Goal: Browse casually

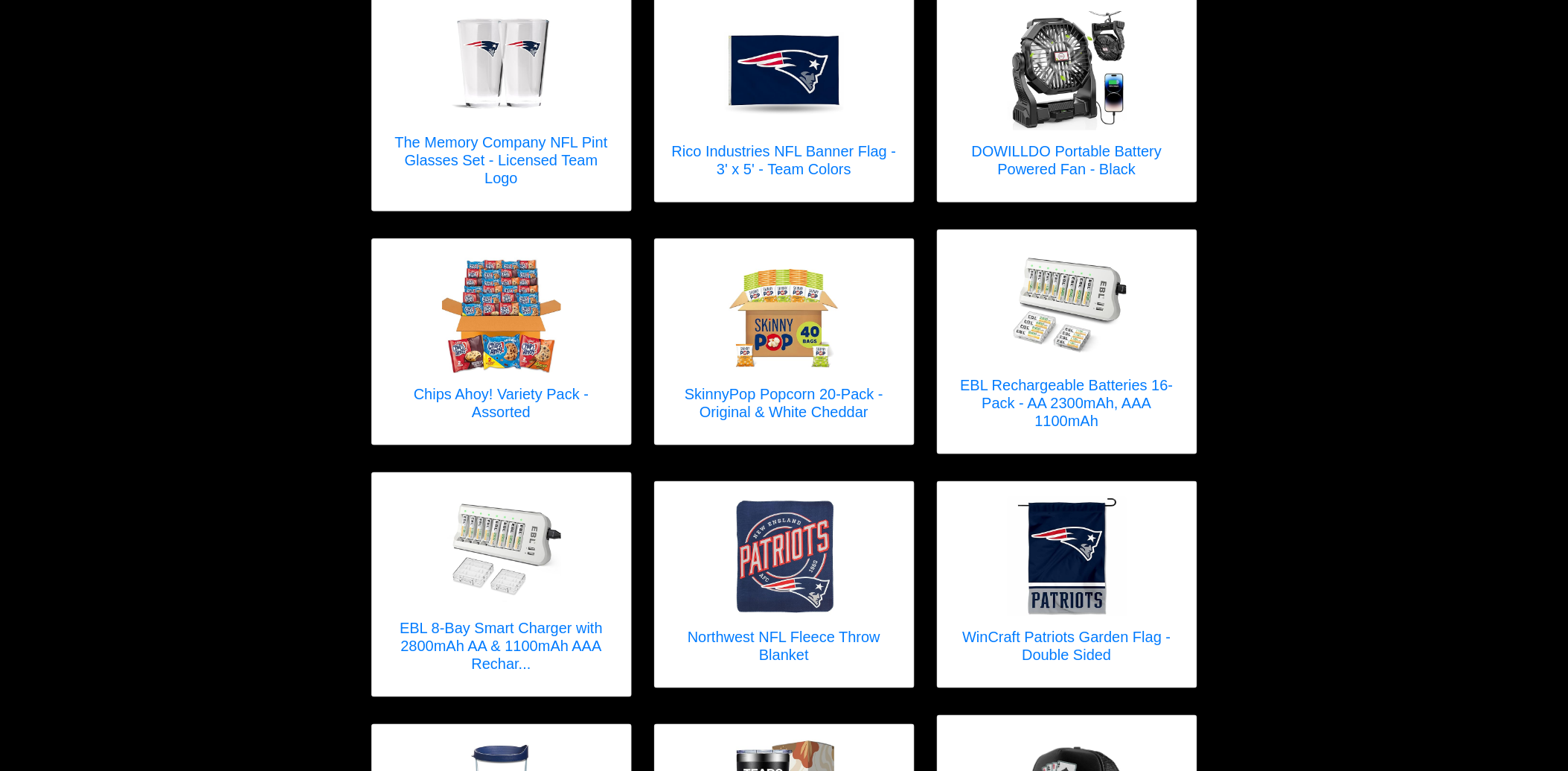
scroll to position [2357, 0]
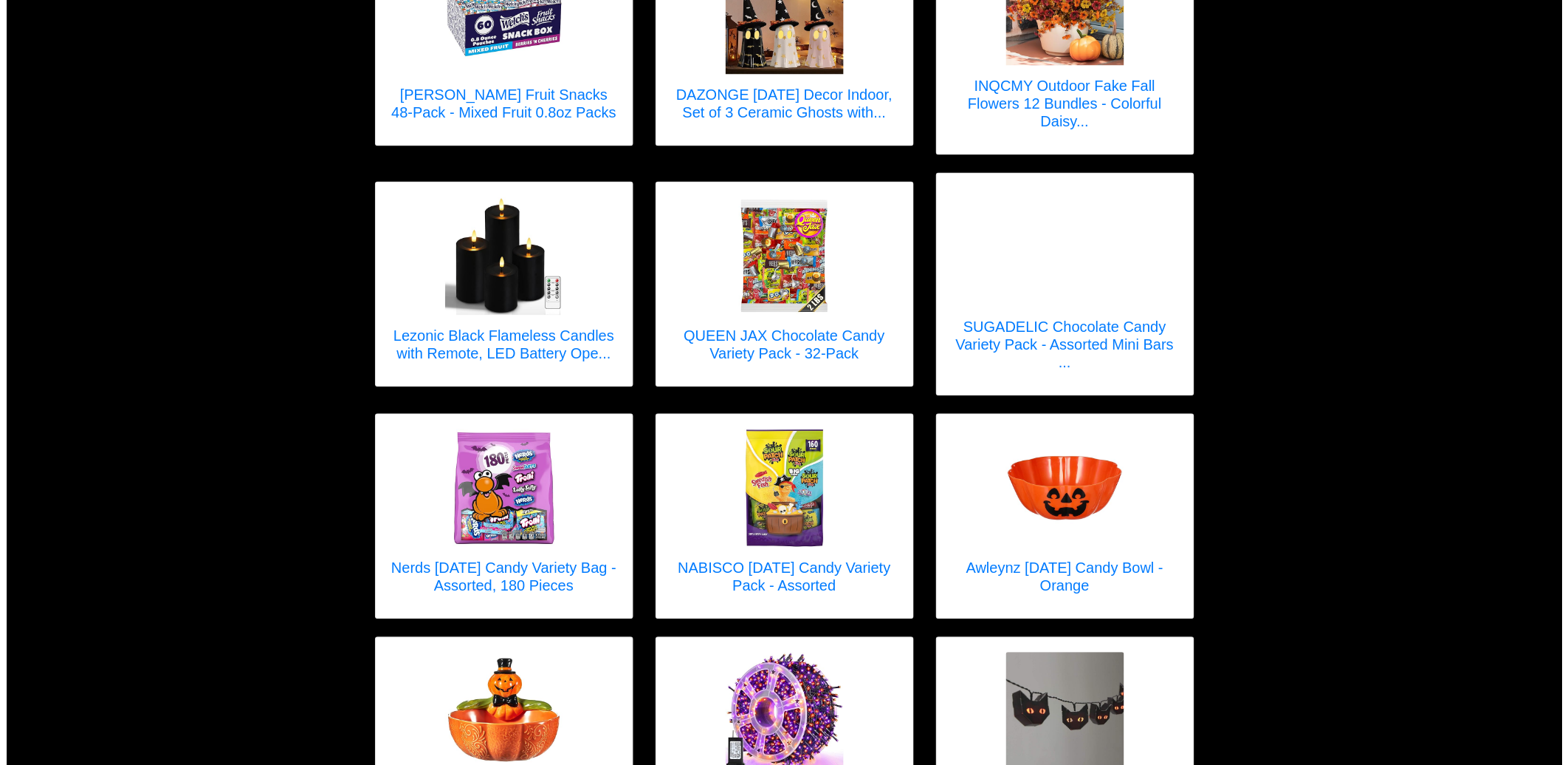
scroll to position [1312, 0]
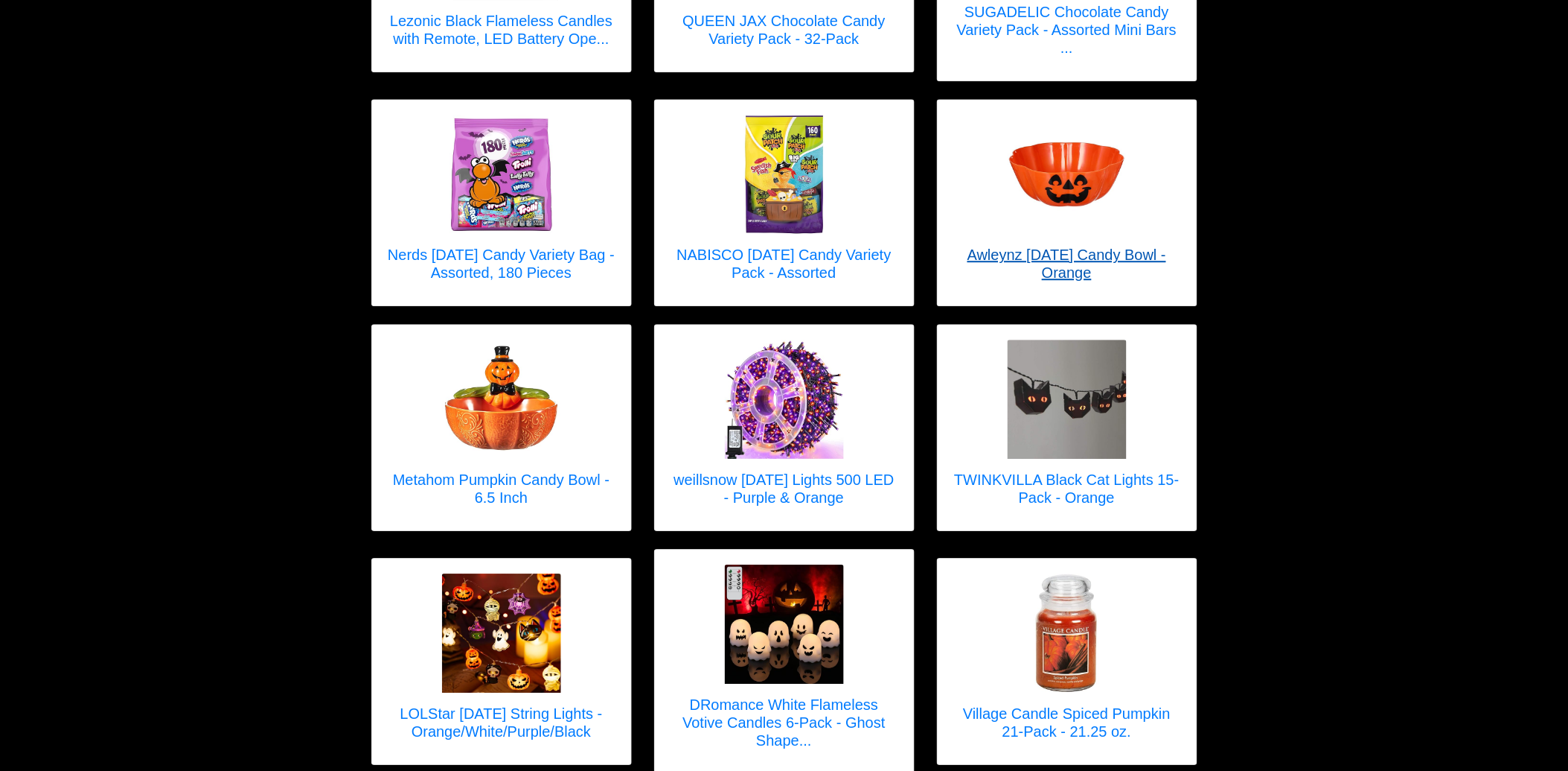
click at [1096, 204] on img at bounding box center [1067, 174] width 119 height 119
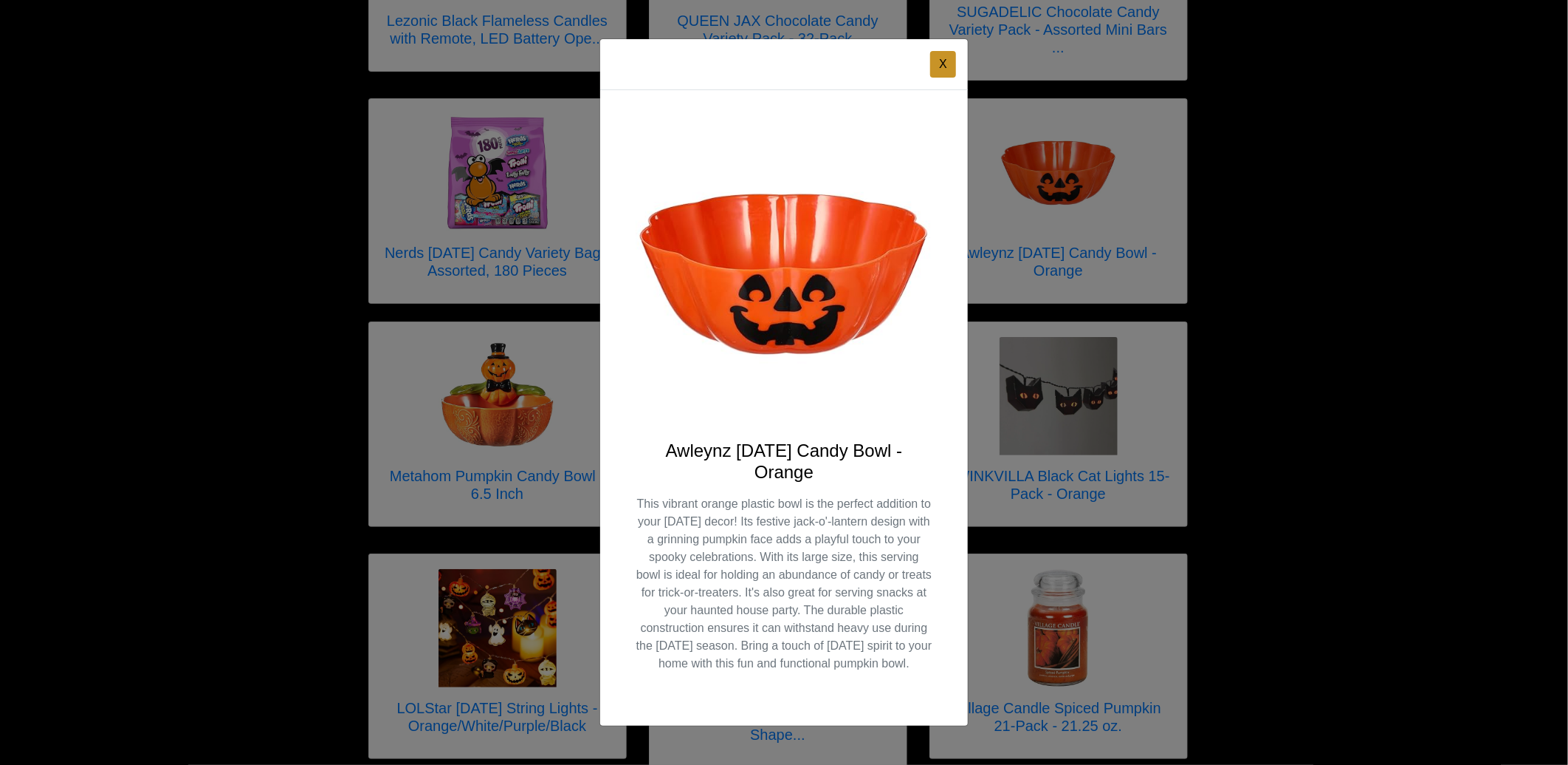
click at [1335, 425] on div "X Awleynz [DATE] Candy Bowl - Orange This vibrant orange plastic bowl is the pe…" at bounding box center [784, 382] width 1568 height 765
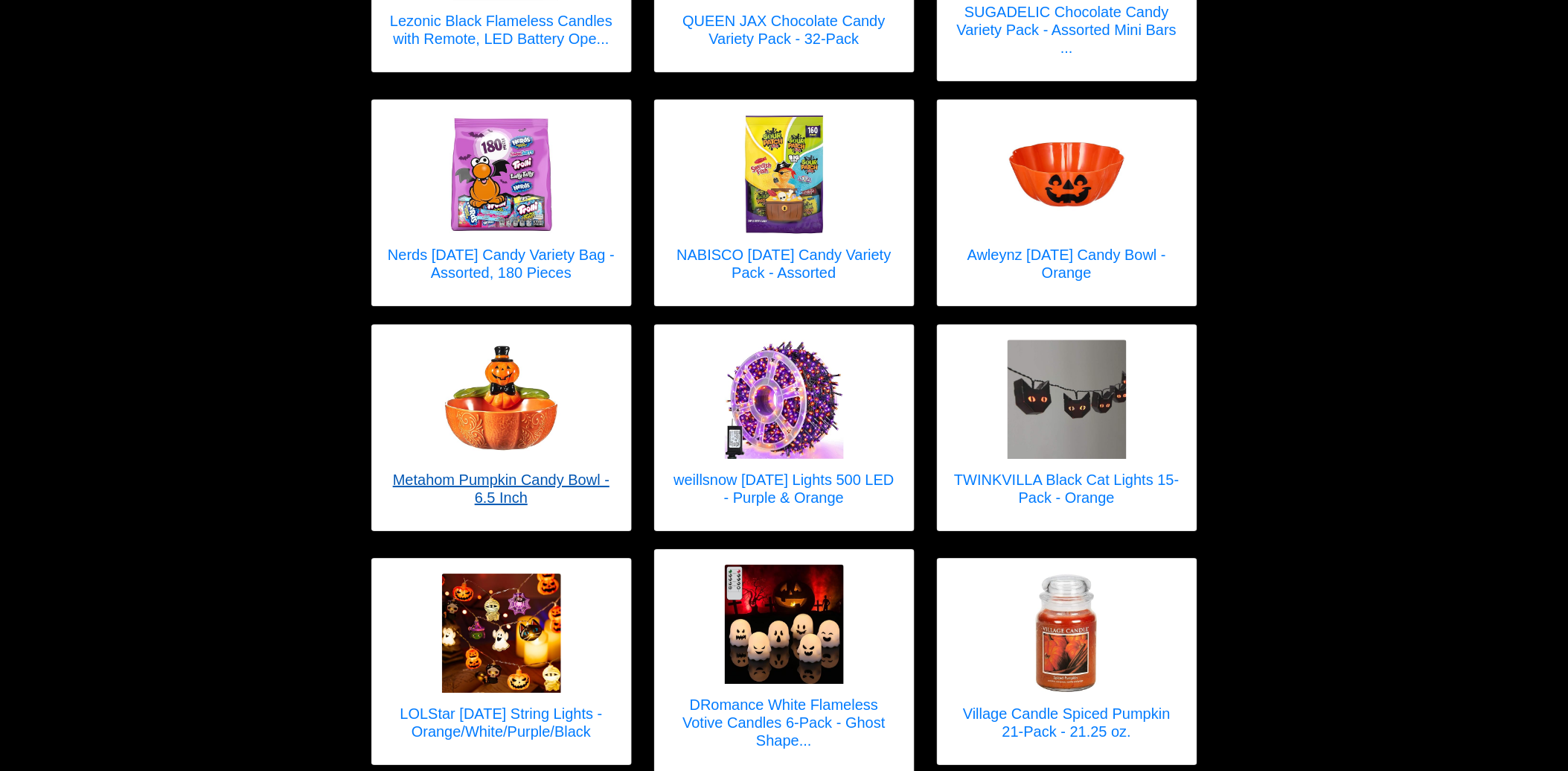
click at [514, 437] on img at bounding box center [501, 399] width 119 height 119
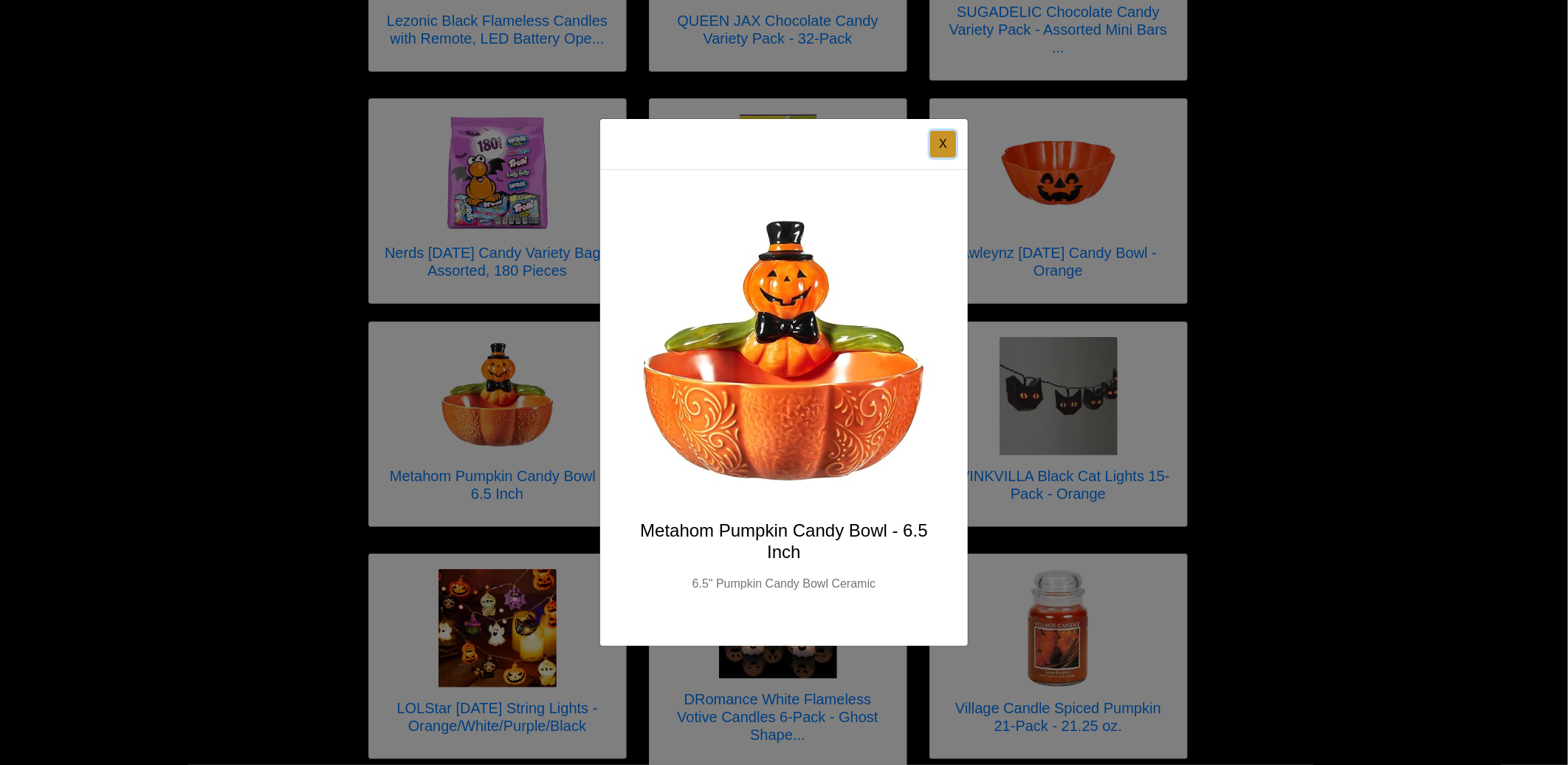
click at [949, 147] on button "X" at bounding box center [943, 145] width 26 height 27
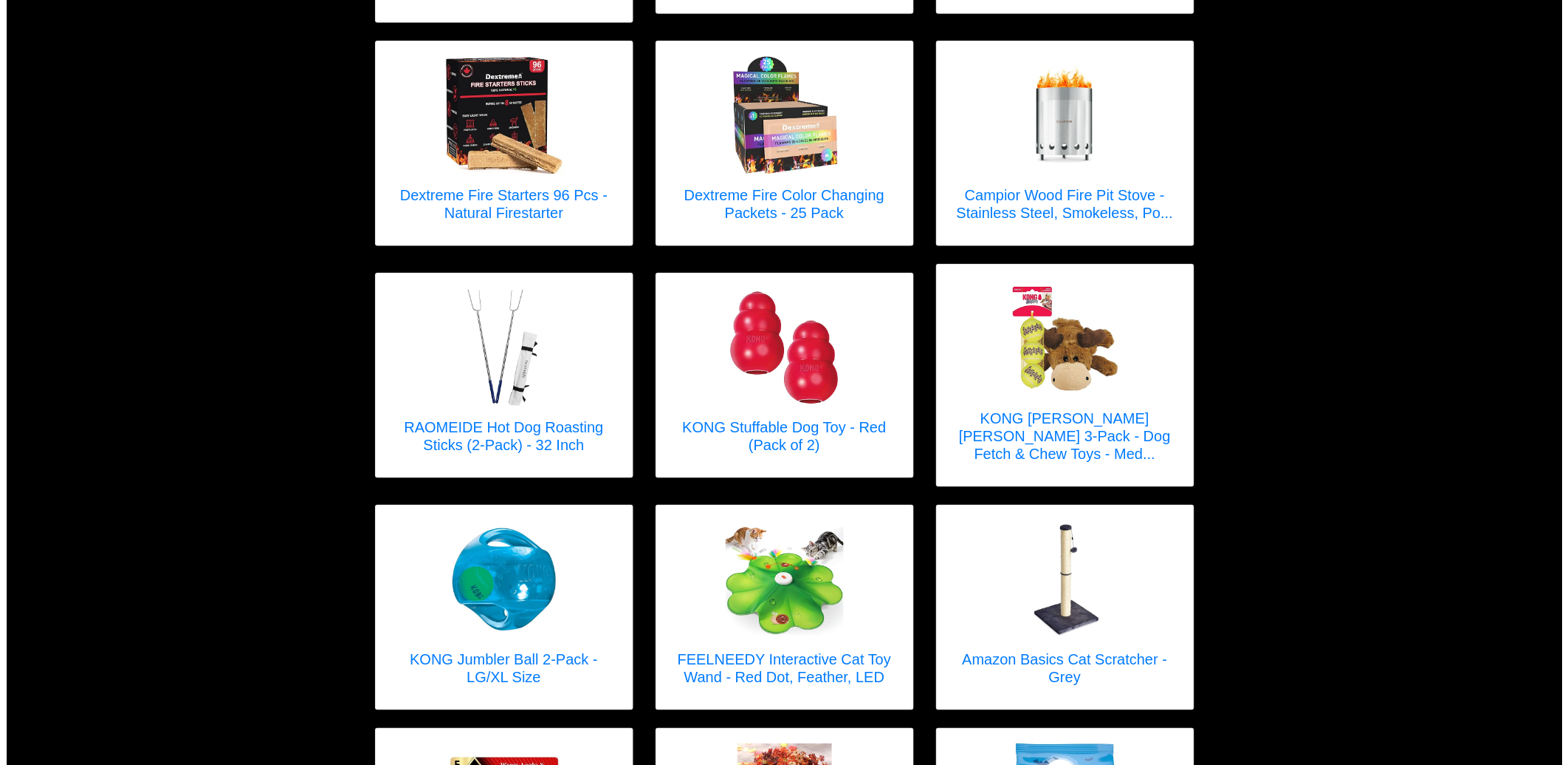
scroll to position [2380, 0]
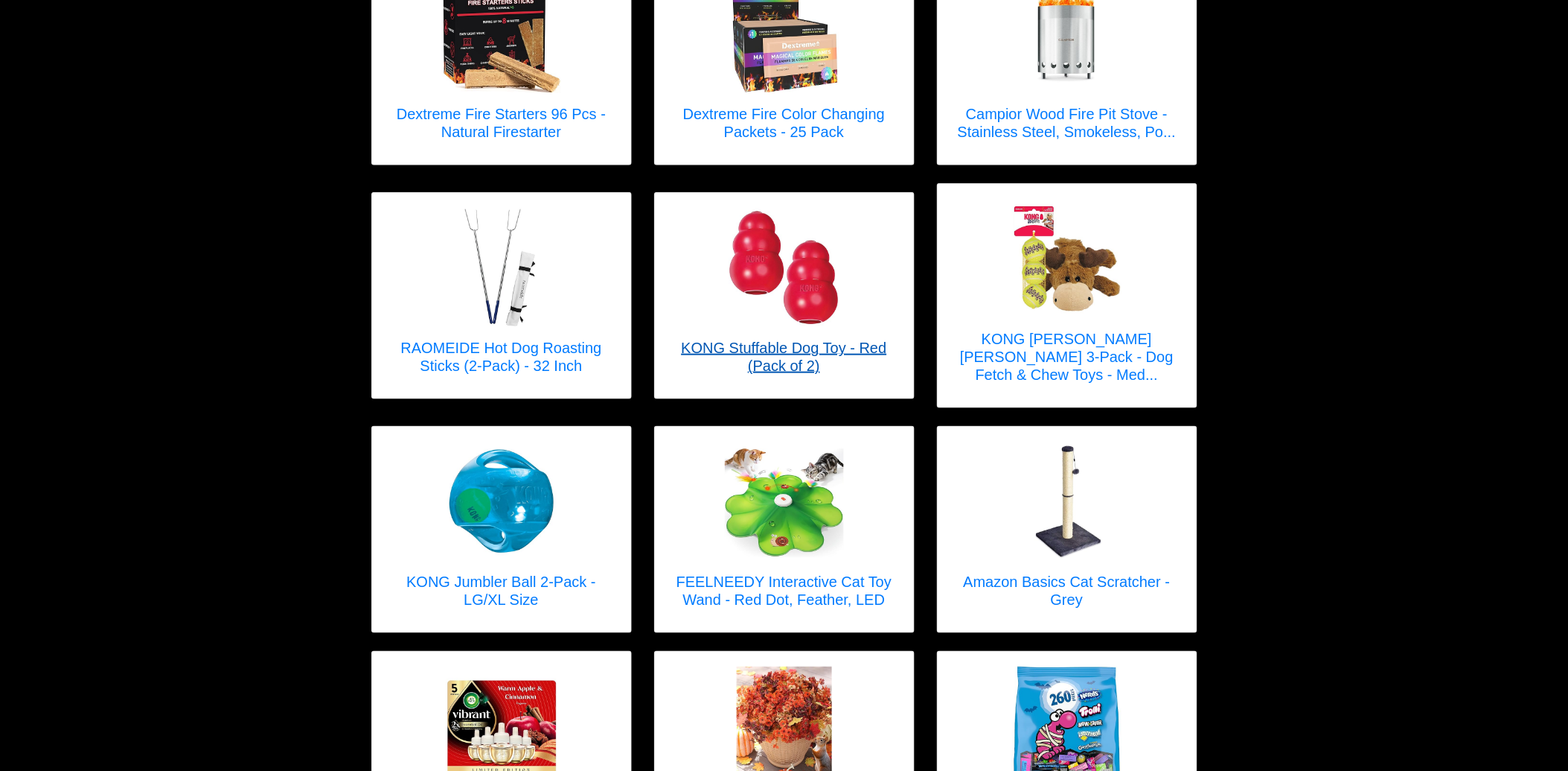
click at [759, 290] on img at bounding box center [784, 267] width 119 height 119
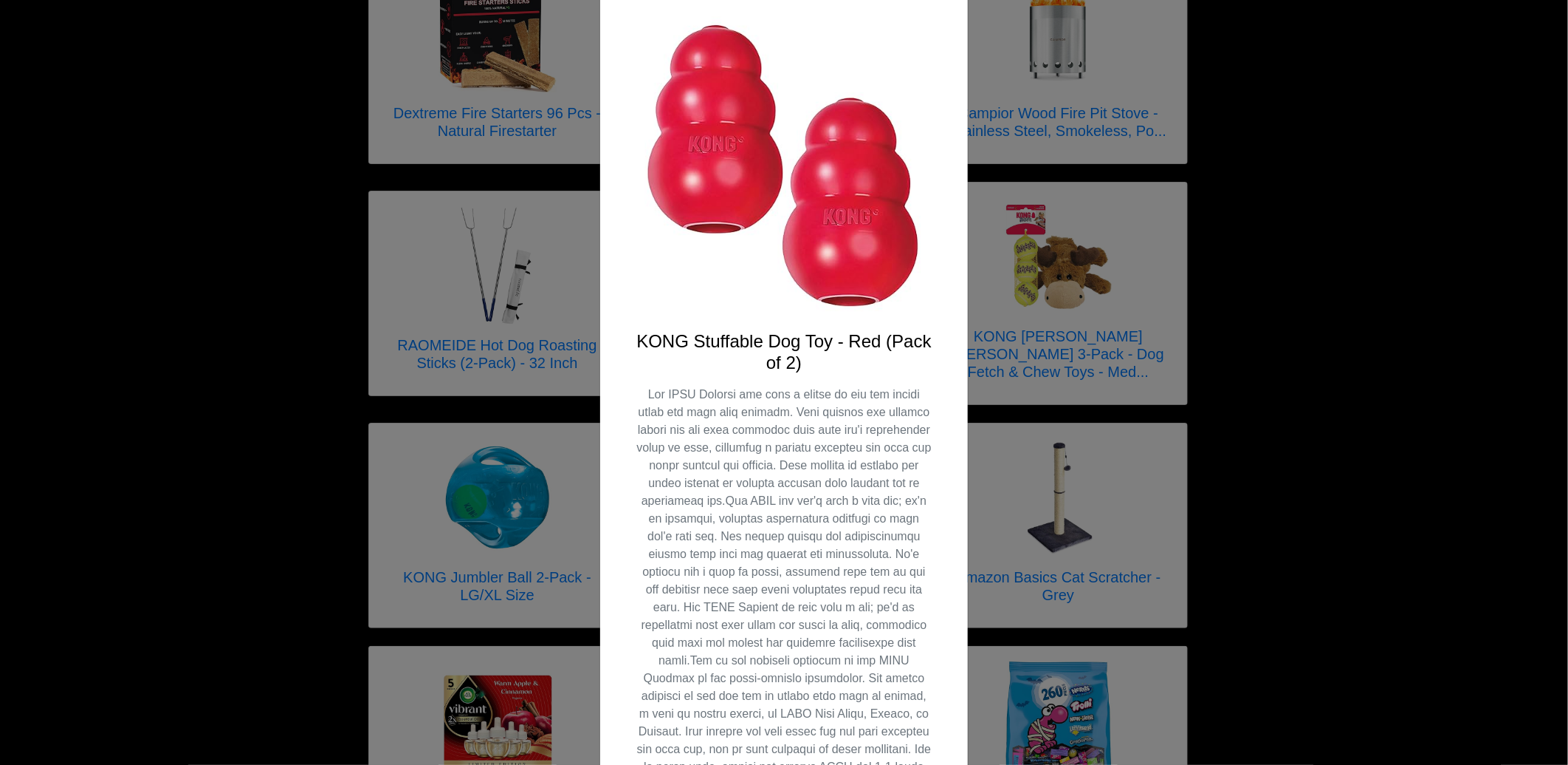
scroll to position [328, 0]
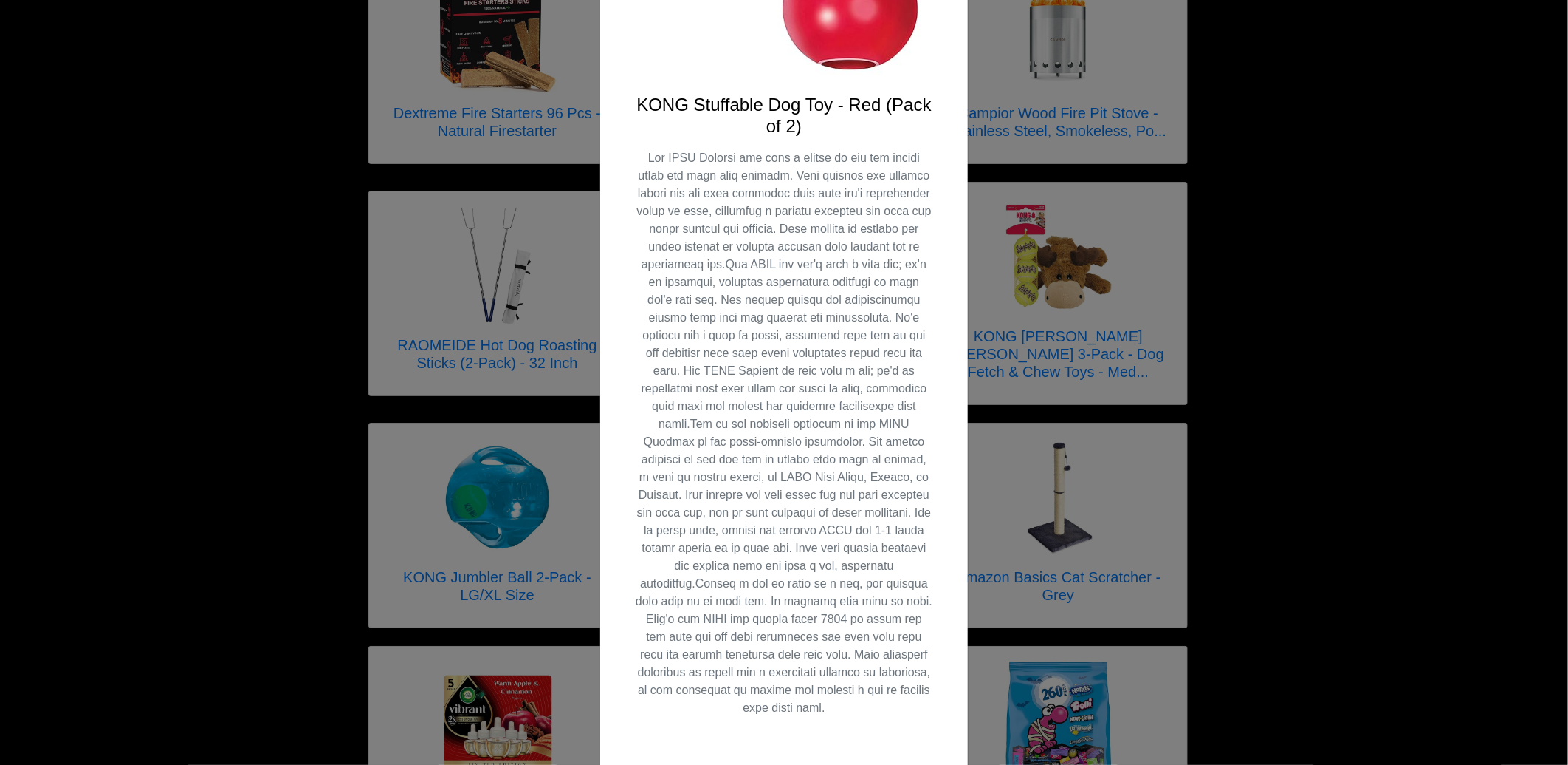
click at [1280, 280] on div "X KONG Stuffable Dog Toy - Red (Pack of 2)" at bounding box center [784, 382] width 1568 height 765
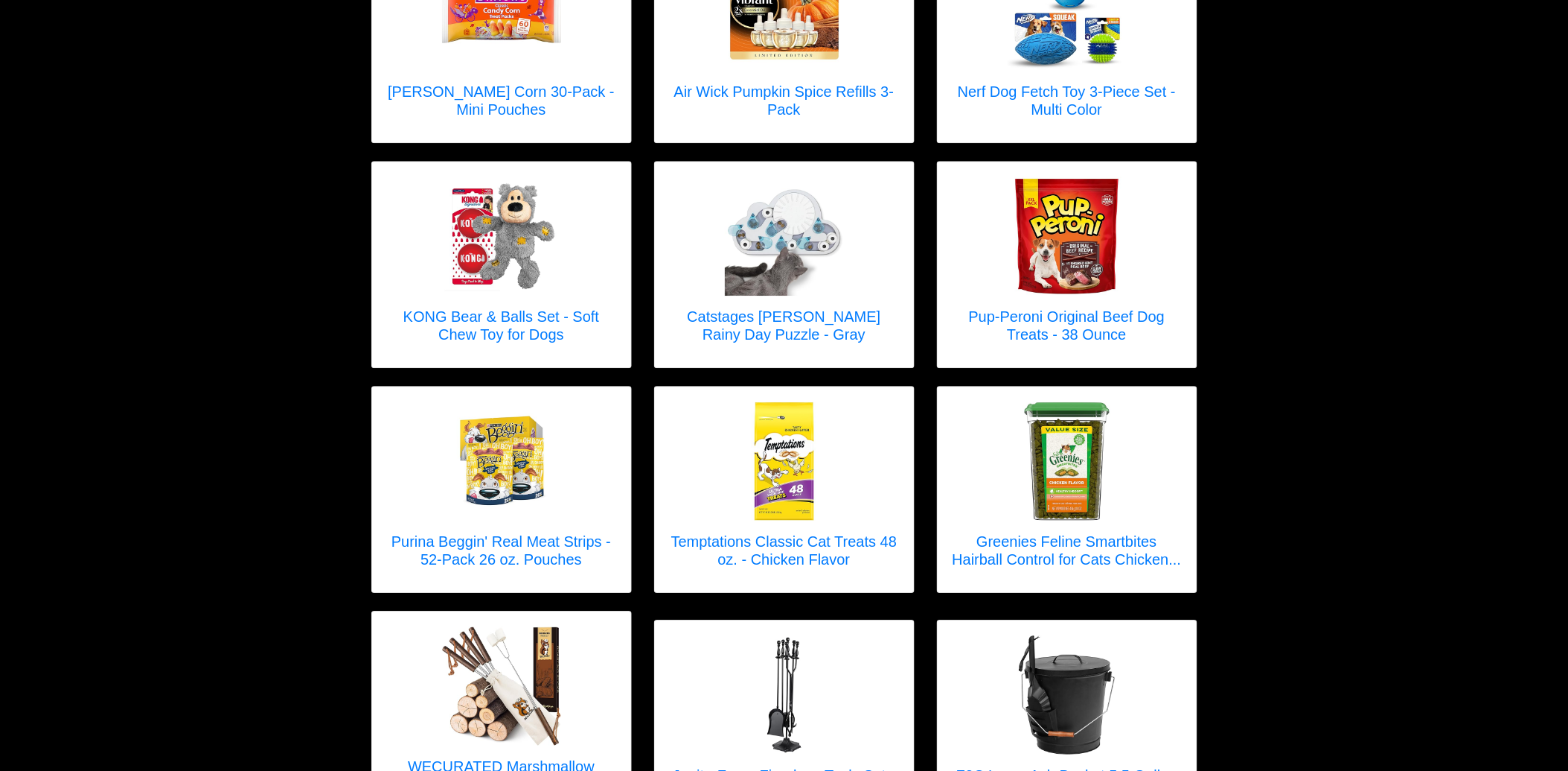
scroll to position [3308, 0]
